Goal: Check status: Check status

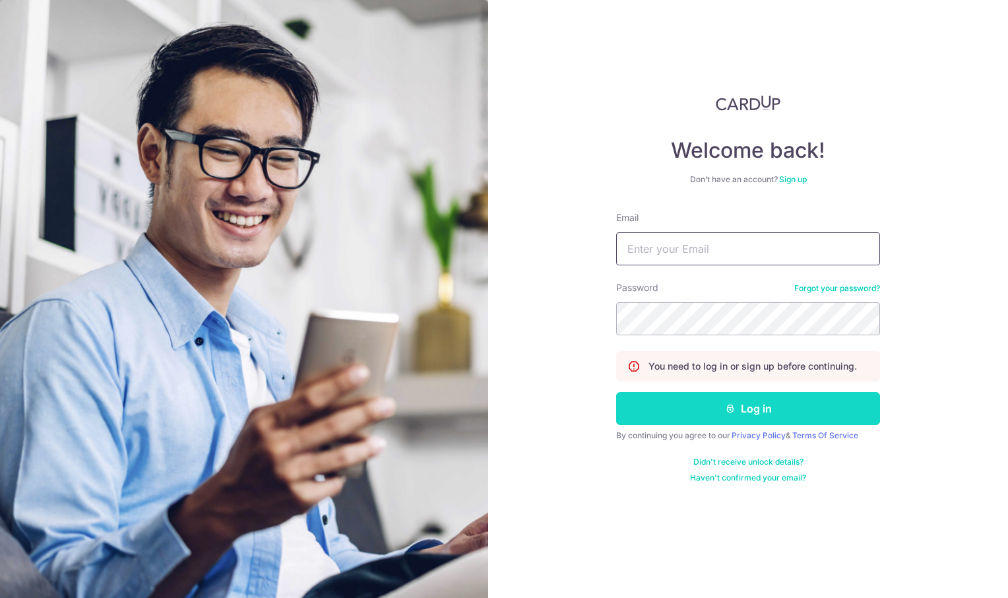
type input "[EMAIL_ADDRESS][DOMAIN_NAME]"
click at [755, 404] on button "Log in" at bounding box center [748, 408] width 264 height 33
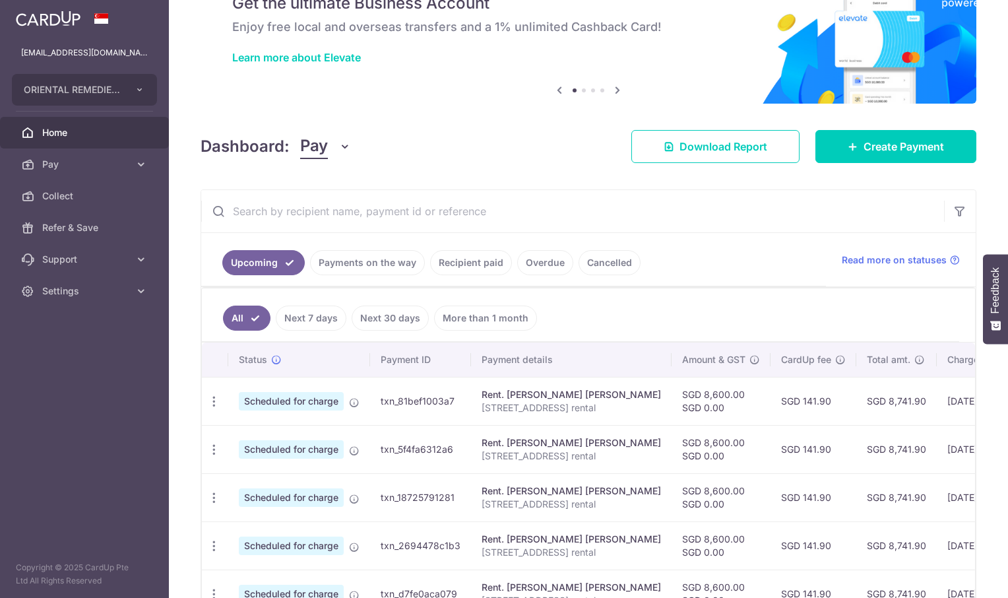
scroll to position [198, 0]
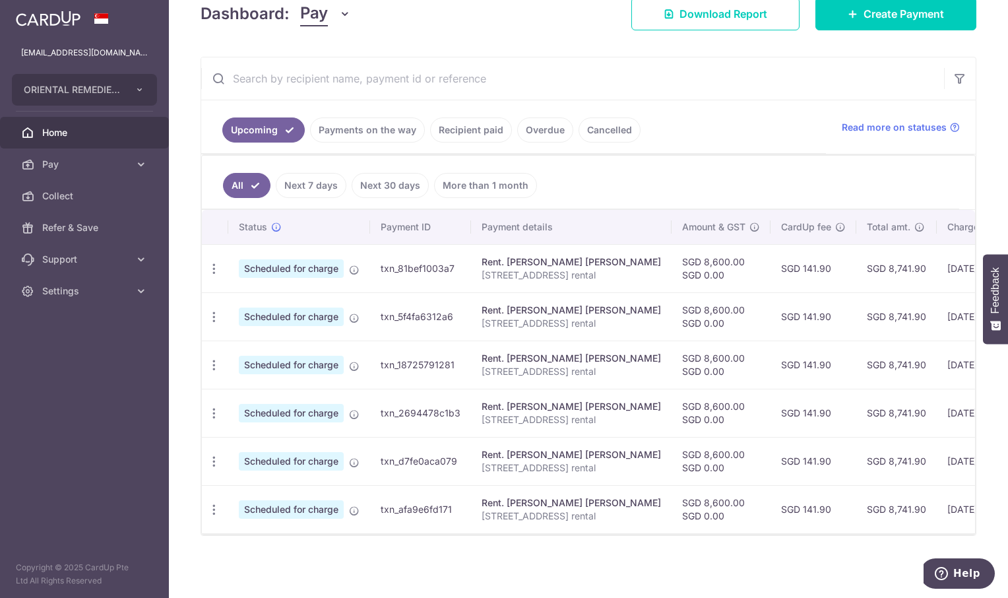
click at [360, 129] on link "Payments on the way" at bounding box center [367, 129] width 115 height 25
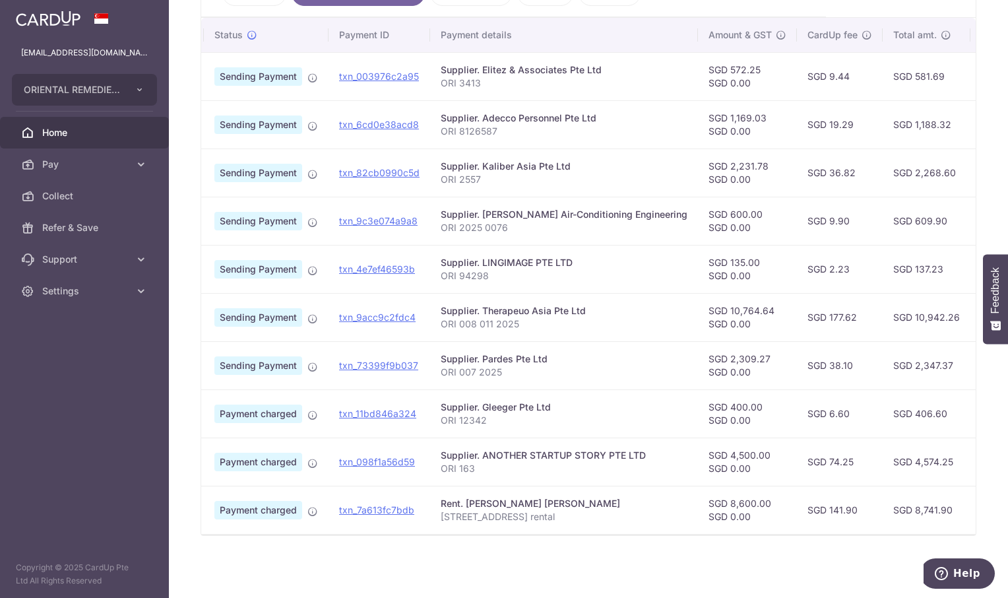
scroll to position [0, 0]
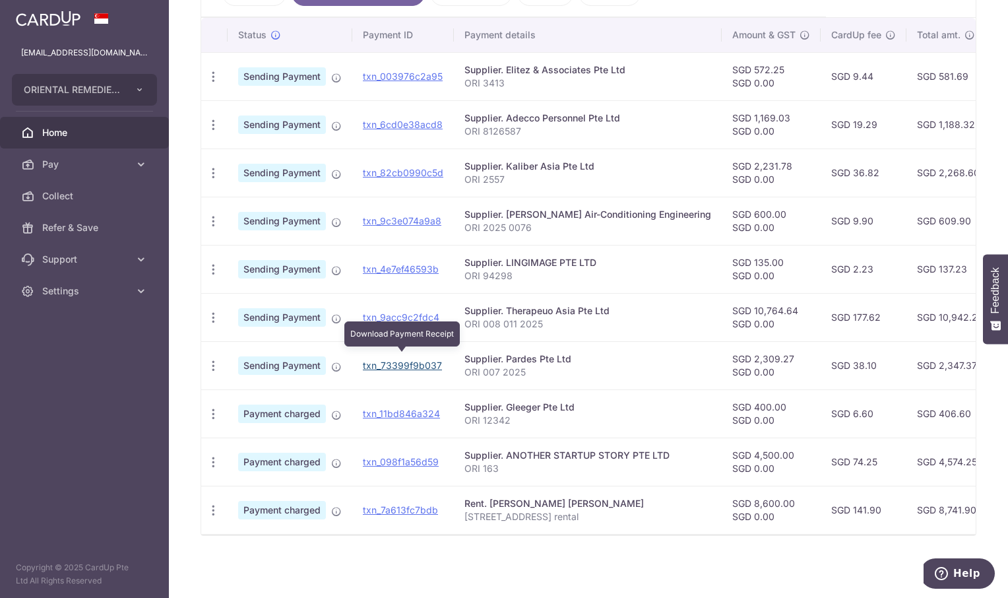
click at [397, 360] on link "txn_73399f9b037" at bounding box center [402, 365] width 79 height 11
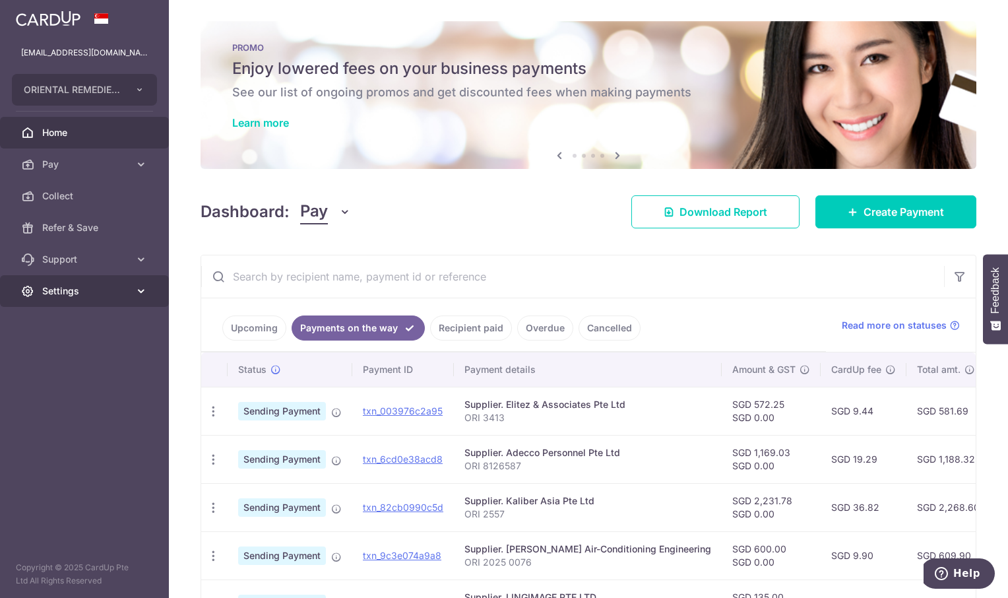
click at [62, 282] on link "Settings" at bounding box center [84, 291] width 169 height 32
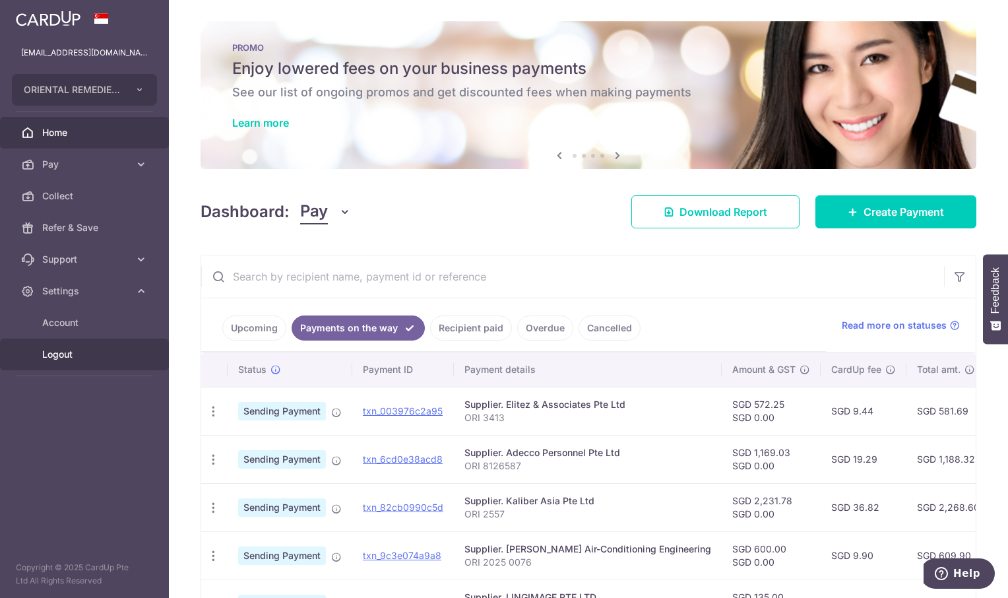
click at [53, 356] on span "Logout" at bounding box center [85, 354] width 87 height 13
